Goal: Task Accomplishment & Management: Use online tool/utility

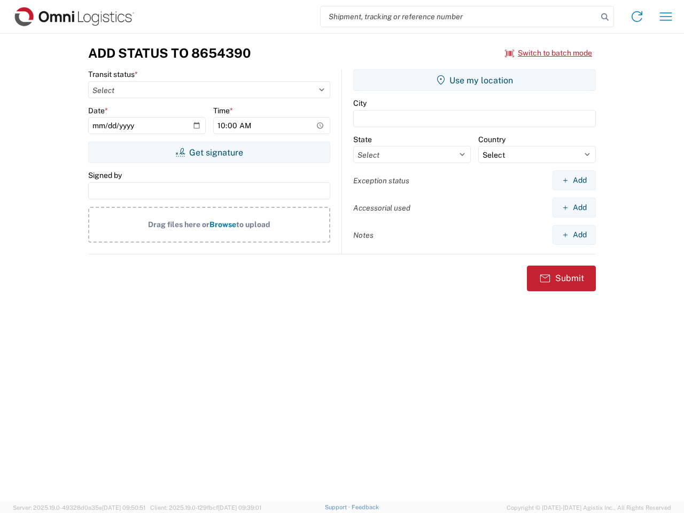
click at [459, 17] on input "search" at bounding box center [459, 16] width 277 height 20
click at [605, 17] on icon at bounding box center [604, 17] width 15 height 15
click at [637, 17] on icon at bounding box center [636, 16] width 17 height 17
click at [666, 17] on icon "button" at bounding box center [666, 16] width 12 height 8
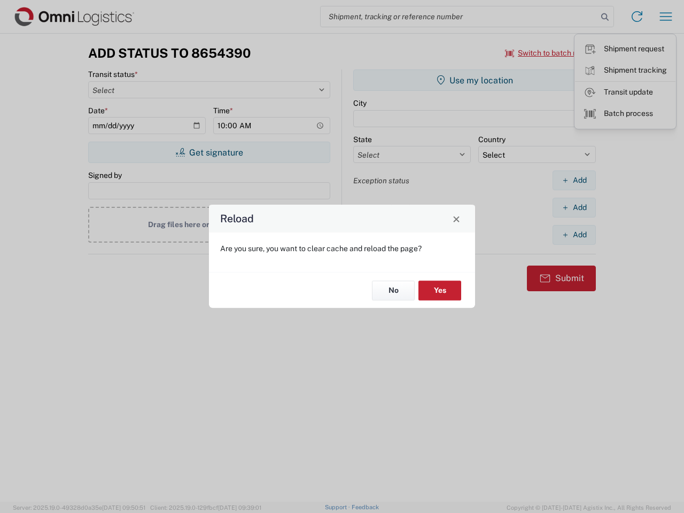
click at [549, 53] on div "Reload Are you sure, you want to clear cache and reload the page? No Yes" at bounding box center [342, 256] width 684 height 513
click at [209, 152] on div "Reload Are you sure, you want to clear cache and reload the page? No Yes" at bounding box center [342, 256] width 684 height 513
click at [474, 80] on div "Reload Are you sure, you want to clear cache and reload the page? No Yes" at bounding box center [342, 256] width 684 height 513
click at [574, 180] on div "Reload Are you sure, you want to clear cache and reload the page? No Yes" at bounding box center [342, 256] width 684 height 513
click at [574, 207] on div "Reload Are you sure, you want to clear cache and reload the page? No Yes" at bounding box center [342, 256] width 684 height 513
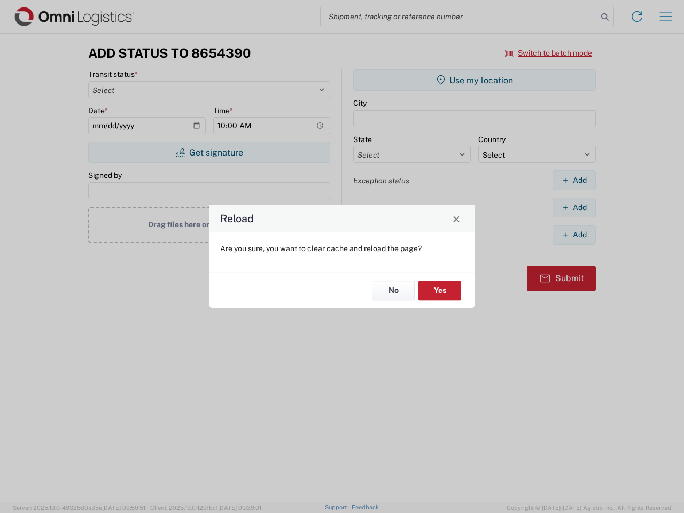
click at [574, 235] on div "Reload Are you sure, you want to clear cache and reload the page? No Yes" at bounding box center [342, 256] width 684 height 513
